Goal: Task Accomplishment & Management: Manage account settings

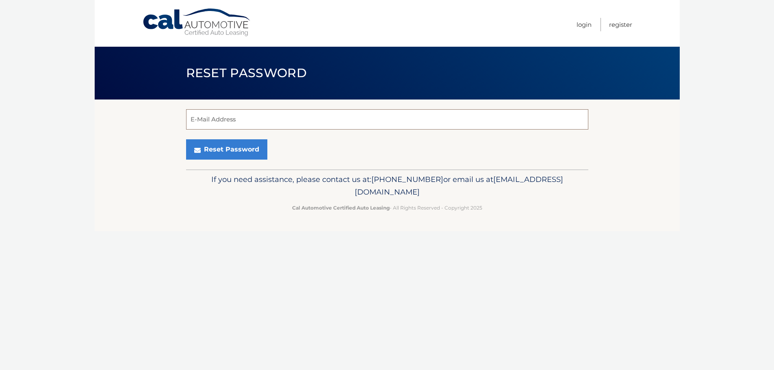
click at [305, 119] on input "E-Mail Address" at bounding box center [387, 119] width 402 height 20
click at [285, 117] on input "E-Mail Address" at bounding box center [390, 119] width 402 height 20
type input "[EMAIL_ADDRESS][DOMAIN_NAME]"
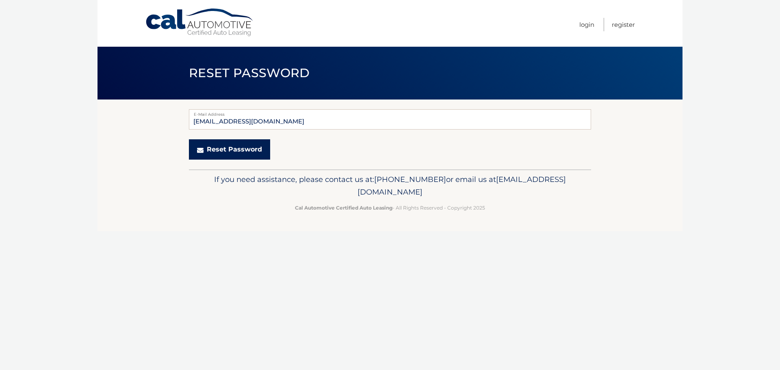
click at [241, 148] on button "Reset Password" at bounding box center [229, 149] width 81 height 20
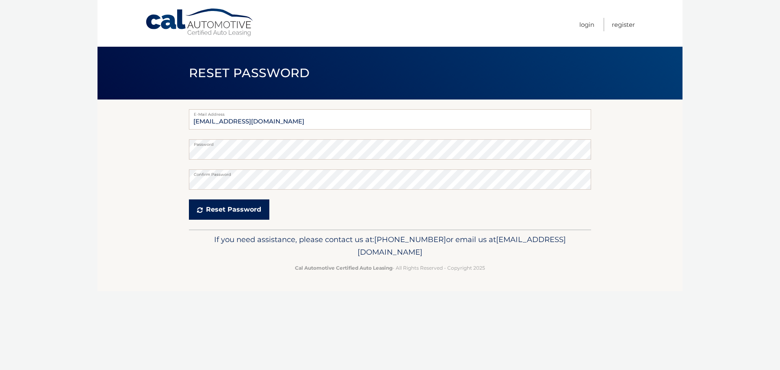
click at [238, 204] on button "Reset Password" at bounding box center [229, 209] width 80 height 20
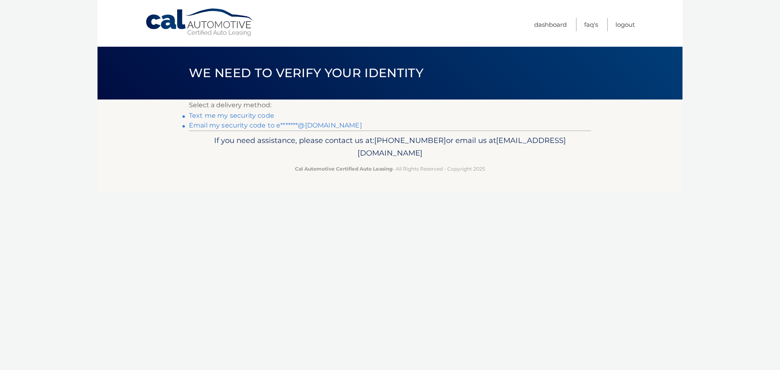
click at [257, 128] on link "Email my security code to e*******@gmail.com" at bounding box center [275, 125] width 173 height 8
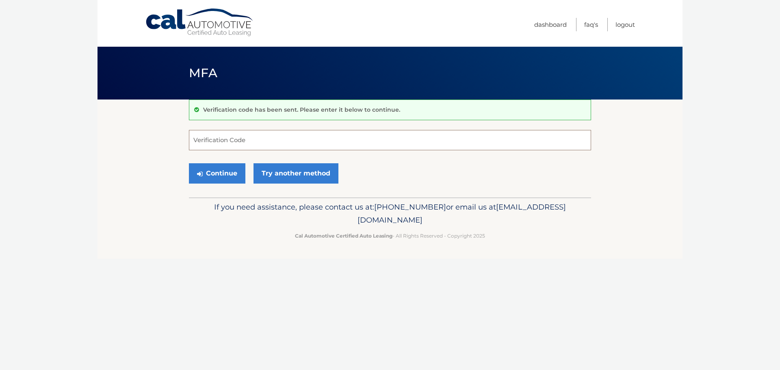
click at [243, 139] on input "Verification Code" at bounding box center [390, 140] width 402 height 20
paste input "227585"
type input "227585"
click at [231, 171] on button "Continue" at bounding box center [217, 173] width 56 height 20
click at [274, 178] on link "Try another method" at bounding box center [296, 173] width 85 height 20
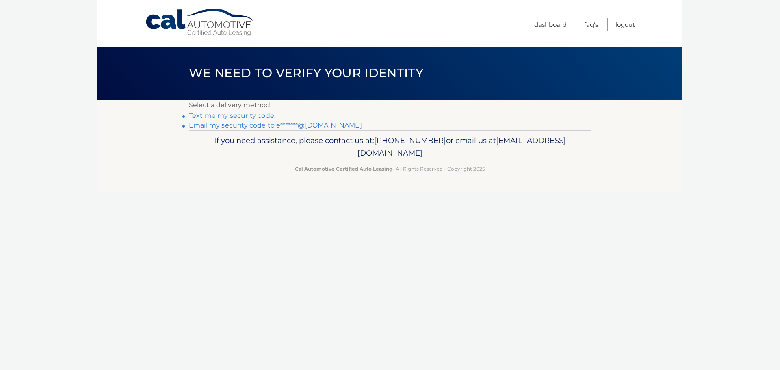
click at [253, 114] on link "Text me my security code" at bounding box center [231, 116] width 85 height 8
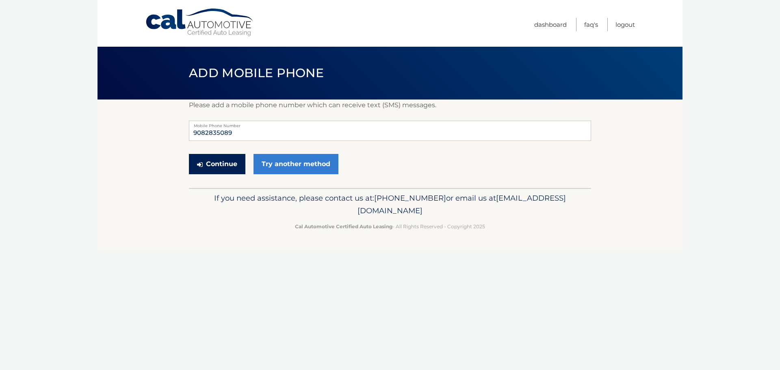
click at [223, 154] on button "Continue" at bounding box center [217, 164] width 56 height 20
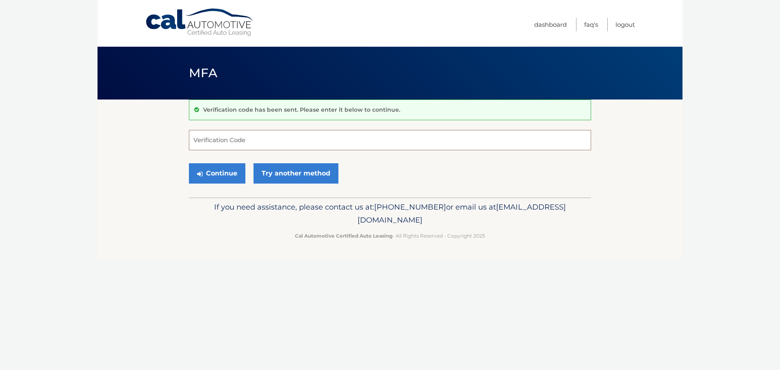
click at [222, 140] on input "Verification Code" at bounding box center [390, 140] width 402 height 20
type input "424110"
click at [228, 171] on button "Continue" at bounding box center [217, 173] width 56 height 20
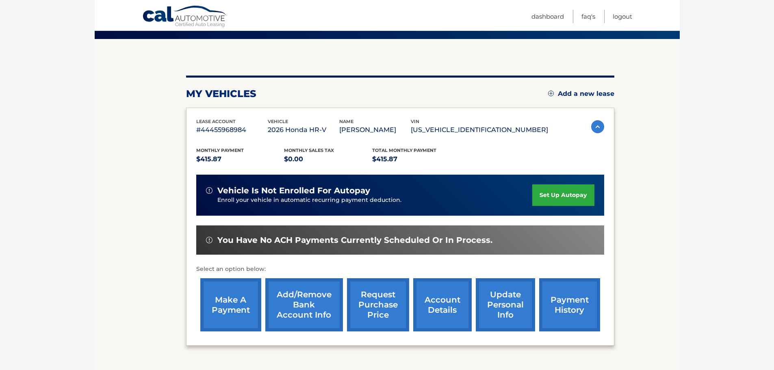
scroll to position [41, 0]
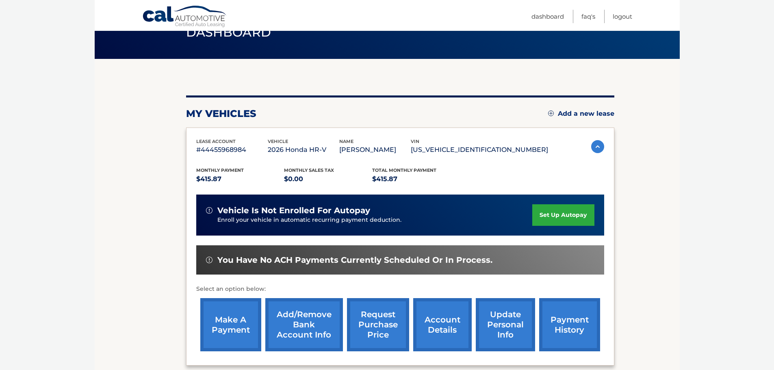
click at [594, 149] on img at bounding box center [597, 146] width 13 height 13
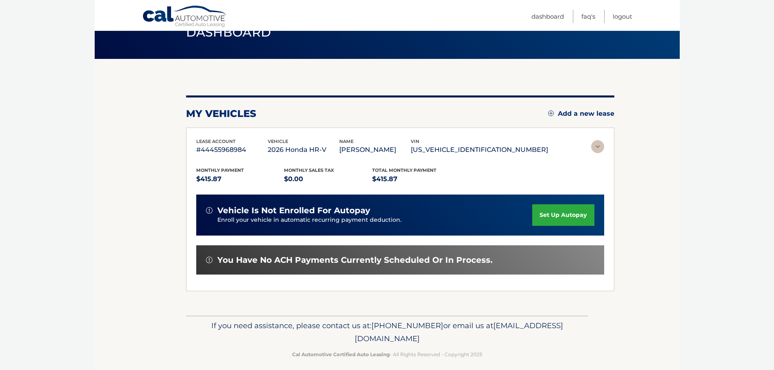
scroll to position [0, 0]
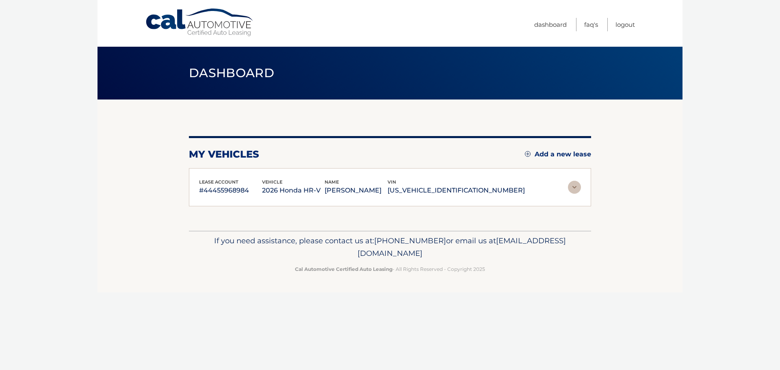
click at [575, 188] on img at bounding box center [574, 187] width 13 height 13
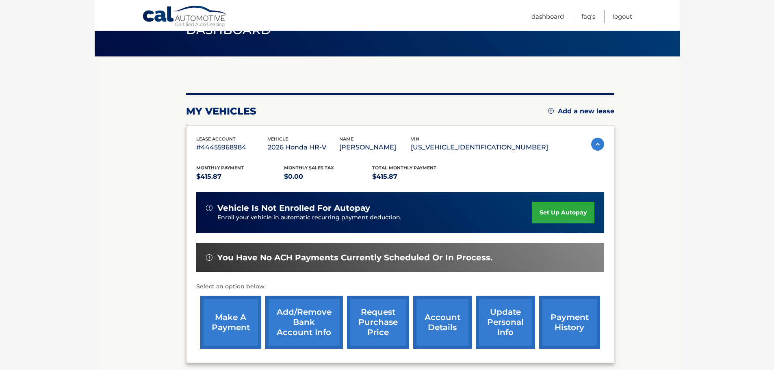
scroll to position [81, 0]
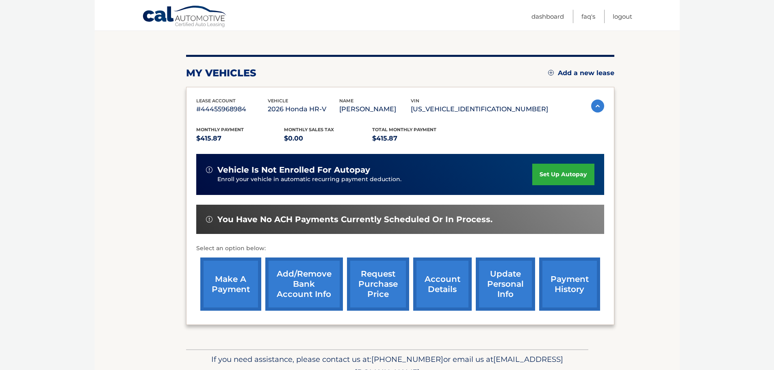
click at [436, 288] on link "account details" at bounding box center [442, 284] width 59 height 53
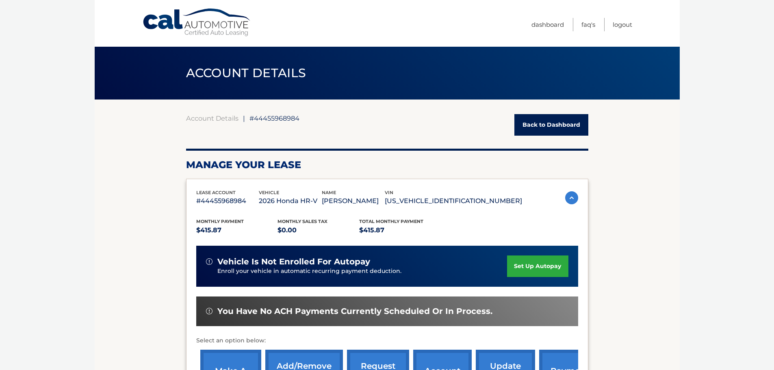
click at [522, 262] on link "set up autopay" at bounding box center [537, 267] width 61 height 22
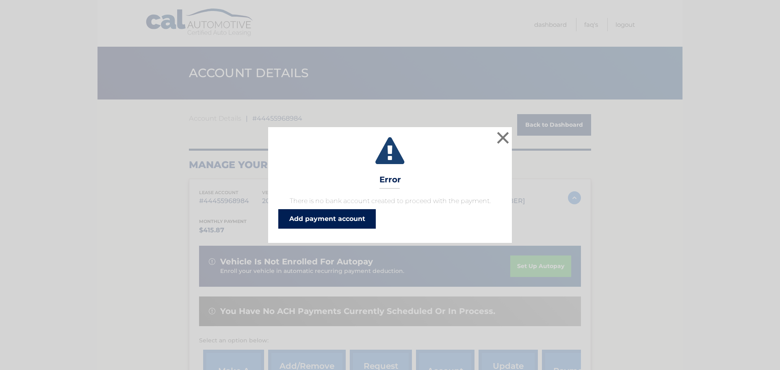
click at [346, 223] on link "Add payment account" at bounding box center [327, 219] width 98 height 20
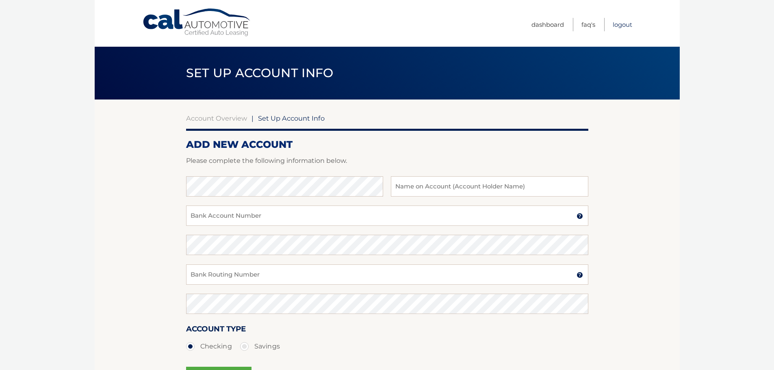
click at [618, 27] on link "Logout" at bounding box center [623, 24] width 20 height 13
